Goal: Communication & Community: Answer question/provide support

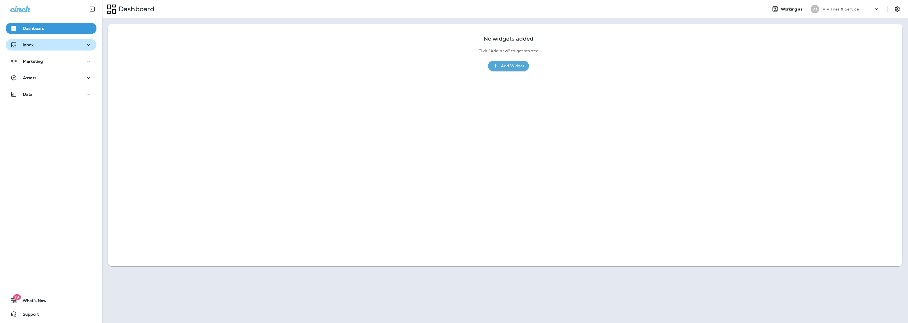
click at [47, 41] on div "Inbox" at bounding box center [51, 44] width 82 height 7
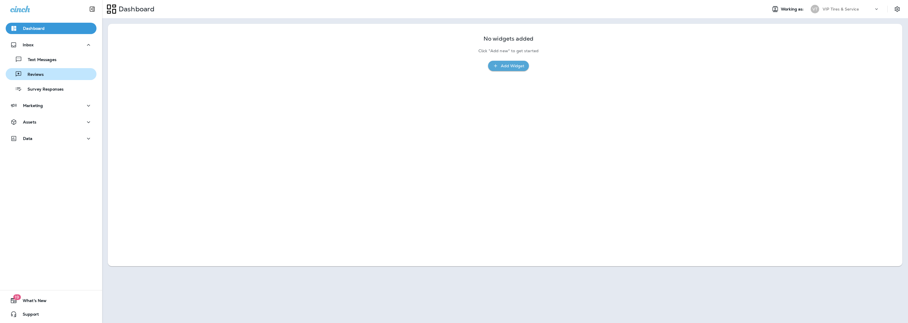
click at [26, 70] on div "Reviews" at bounding box center [26, 74] width 36 height 9
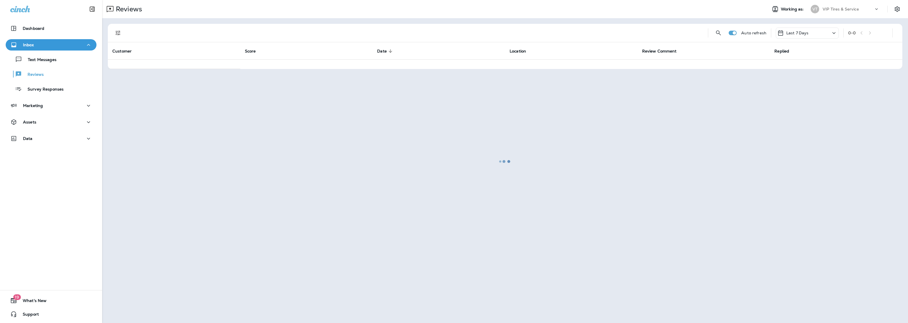
click at [121, 32] on div at bounding box center [505, 162] width 805 height 322
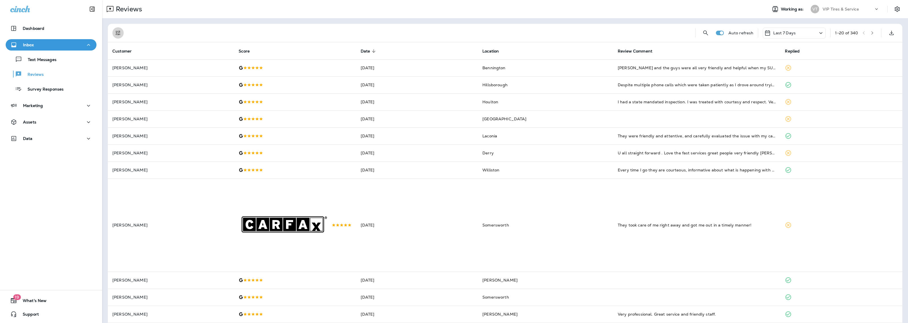
click at [114, 34] on button "Filters" at bounding box center [117, 32] width 11 height 11
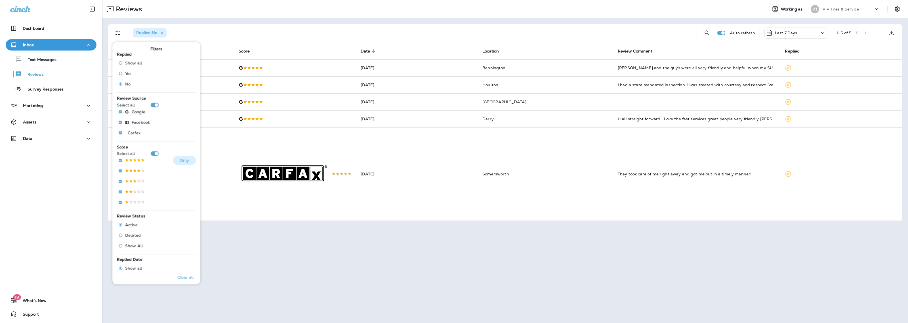
click at [180, 160] on p "Only" at bounding box center [184, 160] width 9 height 5
click at [180, 133] on p "Only" at bounding box center [184, 133] width 9 height 5
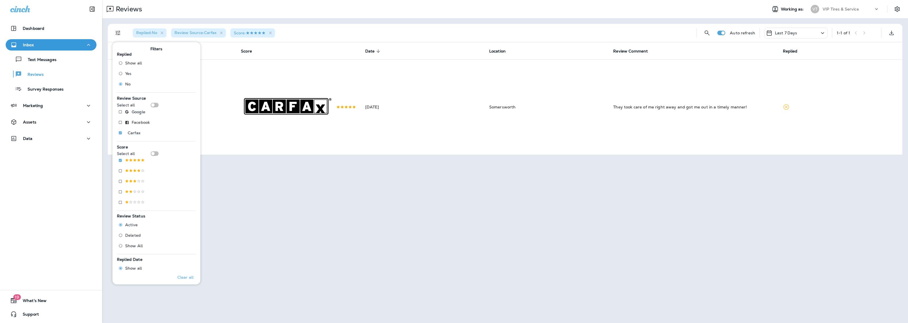
click at [339, 25] on div "Replied : No Review Source : Carfax Score :" at bounding box center [410, 33] width 564 height 18
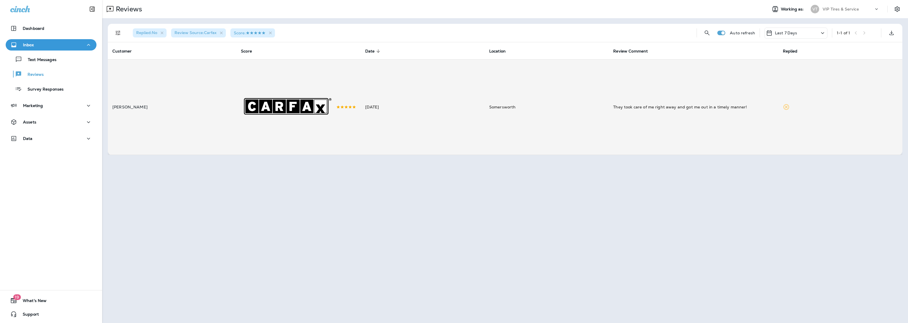
click at [351, 91] on div ".st0{fill-rule:evenodd;clip-rule:evenodd;fill:#FFFFFF;} .st1{fill-rule:evenodd;…" at bounding box center [298, 107] width 115 height 95
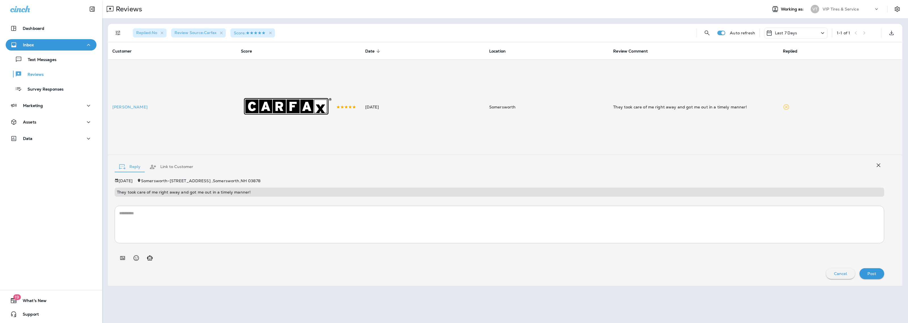
click at [125, 259] on icon "Add in a premade template" at bounding box center [122, 258] width 7 height 7
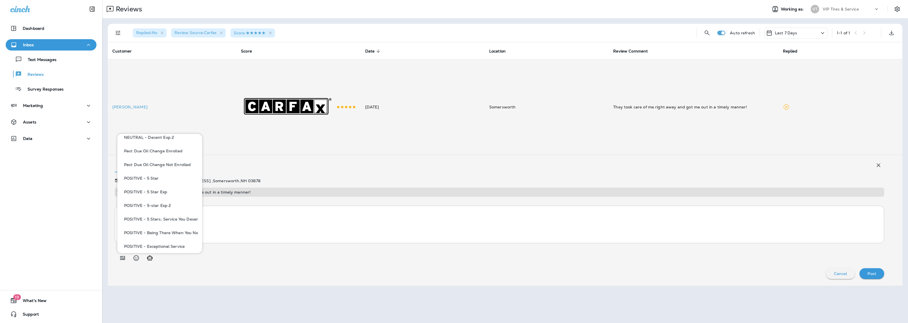
scroll to position [355, 0]
click at [171, 203] on button "POSITIVE - 5 Stars; Service You Deserve" at bounding box center [160, 207] width 76 height 14
type textarea "**********"
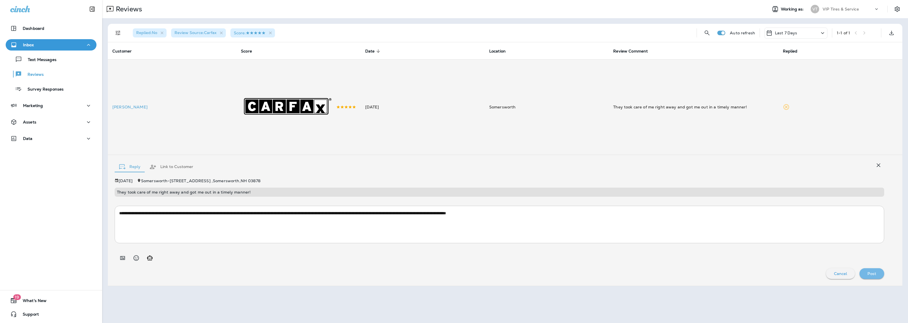
click at [877, 276] on div "Post" at bounding box center [872, 273] width 16 height 7
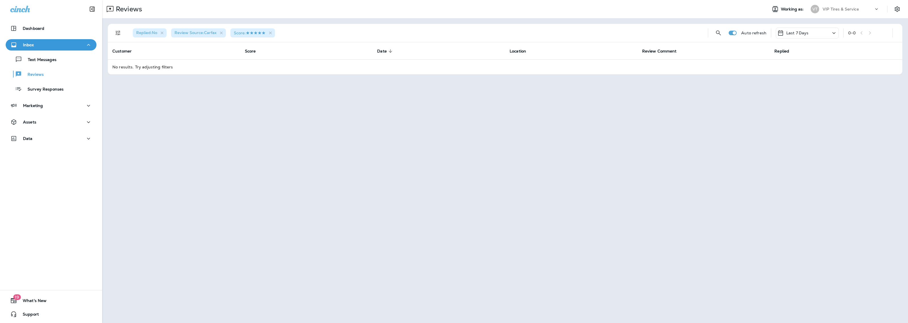
click at [430, 215] on div "Reviews Working as: VT VIP Tires & Service Replied : No Review Source : Carfax …" at bounding box center [505, 161] width 806 height 323
